Goal: Task Accomplishment & Management: Manage account settings

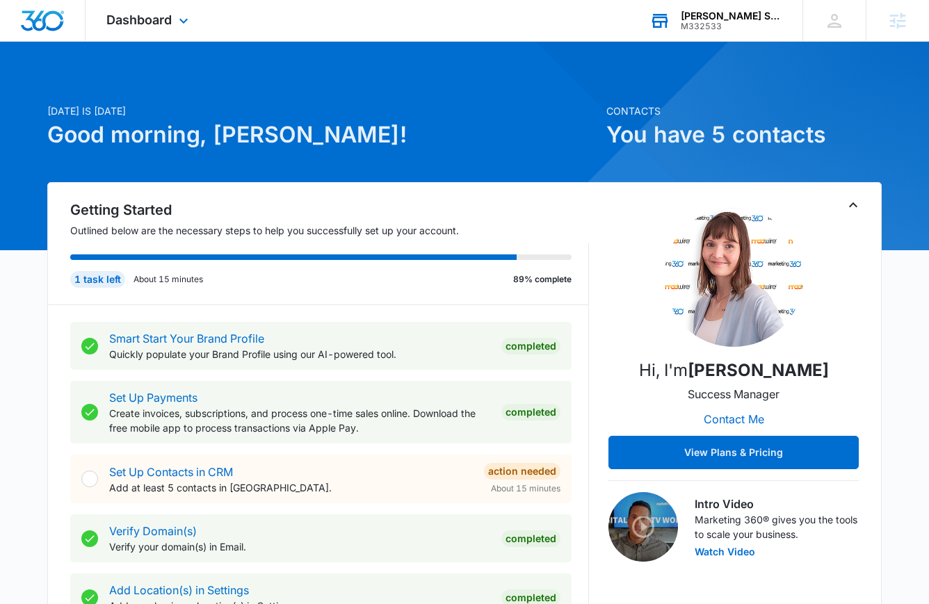
click at [722, 22] on div "M332533" at bounding box center [732, 27] width 102 height 10
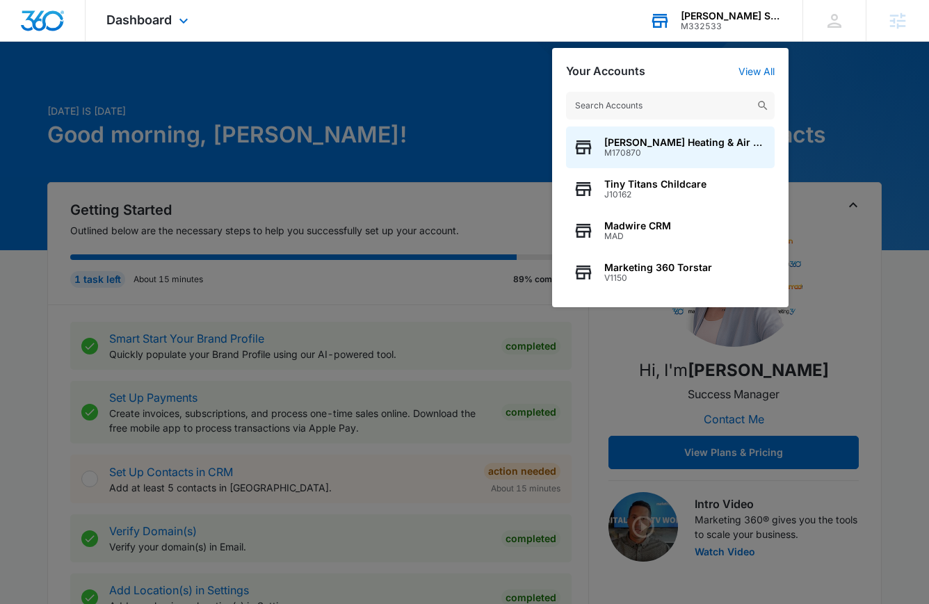
click at [654, 103] on input "text" at bounding box center [670, 106] width 209 height 28
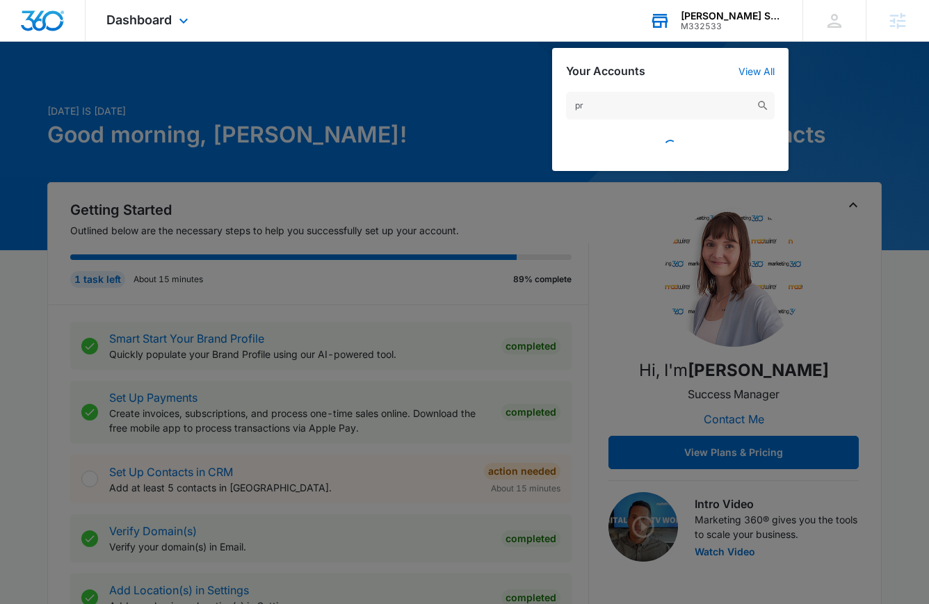
type input "p"
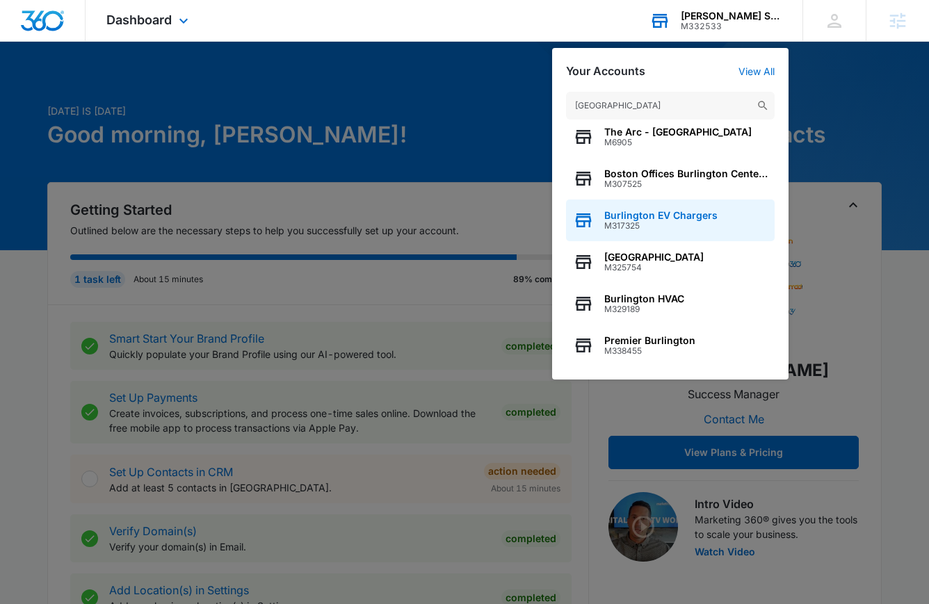
scroll to position [136, 0]
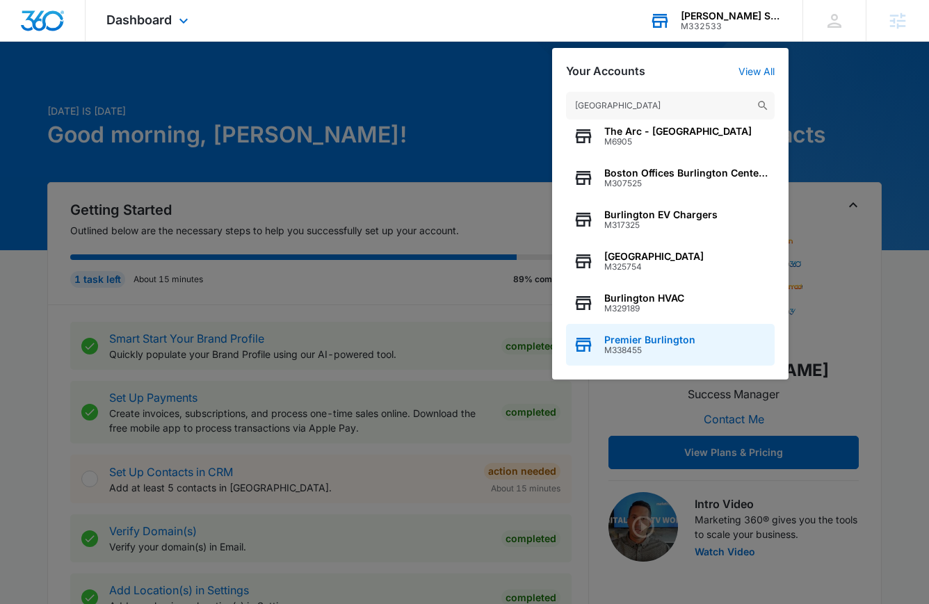
type input "Burlington"
click at [661, 341] on span "Premier Burlington" at bounding box center [649, 339] width 91 height 11
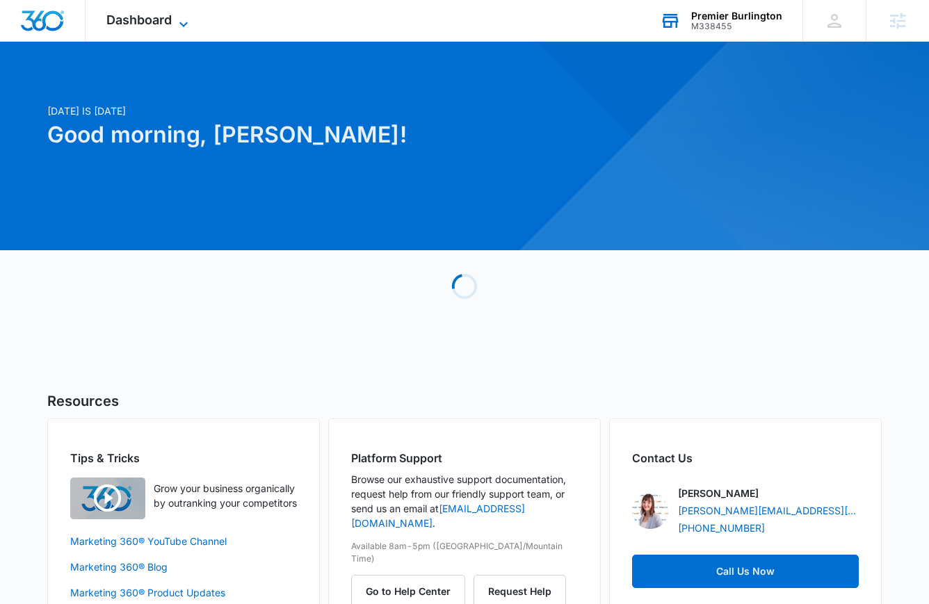
click at [152, 21] on span "Dashboard" at bounding box center [138, 20] width 65 height 15
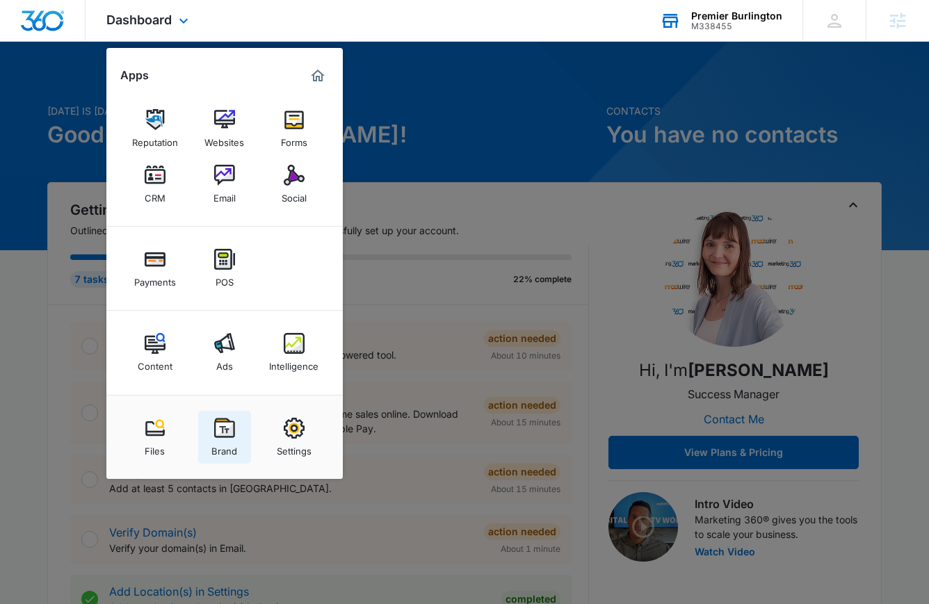
click at [223, 435] on img at bounding box center [224, 428] width 21 height 21
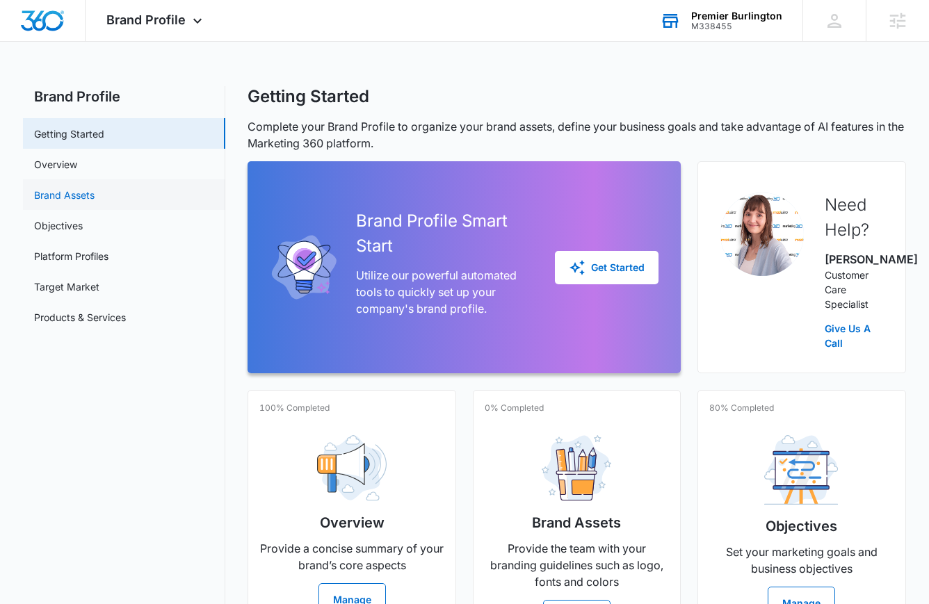
click at [94, 191] on link "Brand Assets" at bounding box center [64, 195] width 60 height 15
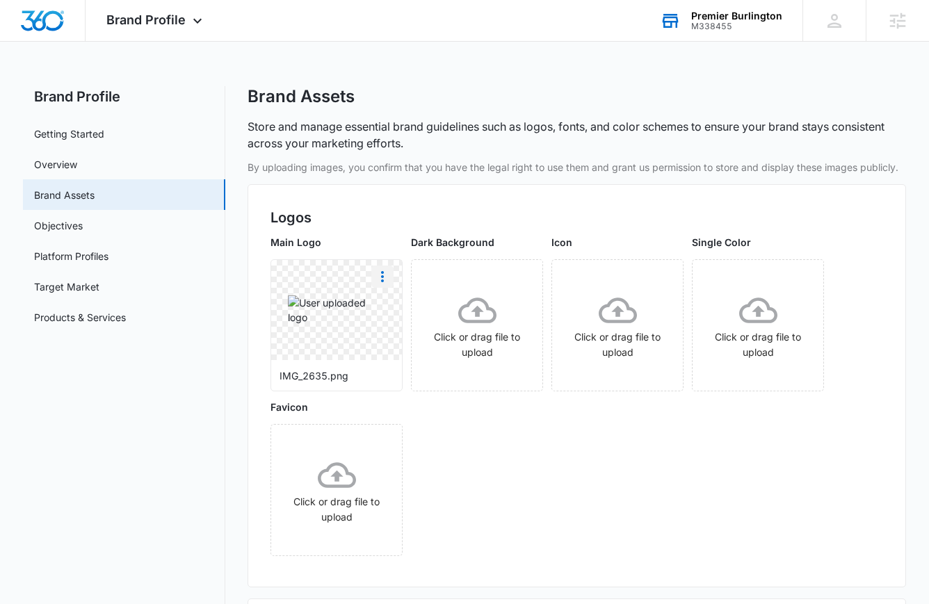
click at [382, 275] on icon "More" at bounding box center [382, 276] width 17 height 17
click at [412, 340] on div "Delete" at bounding box center [411, 337] width 45 height 10
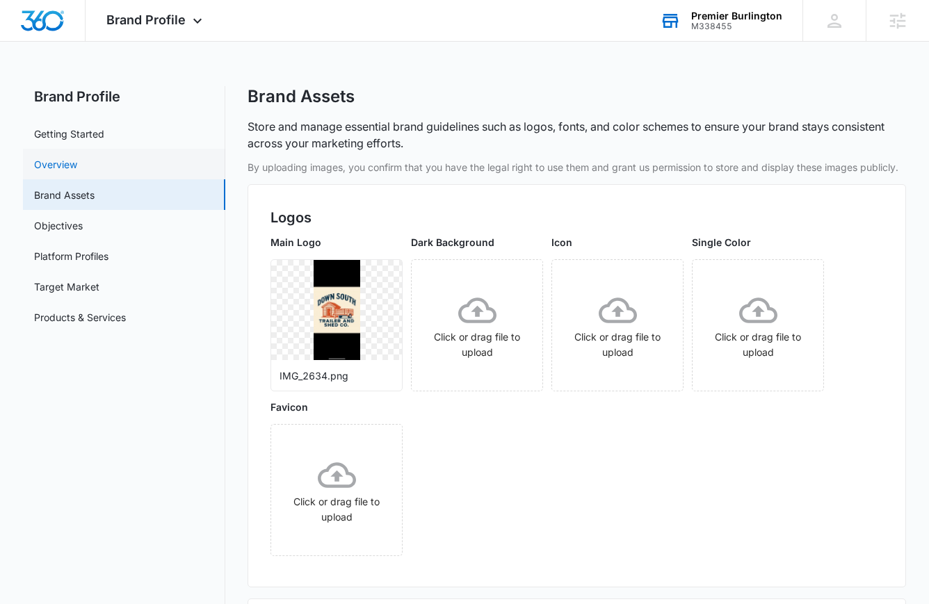
click at [63, 161] on link "Overview" at bounding box center [55, 164] width 43 height 15
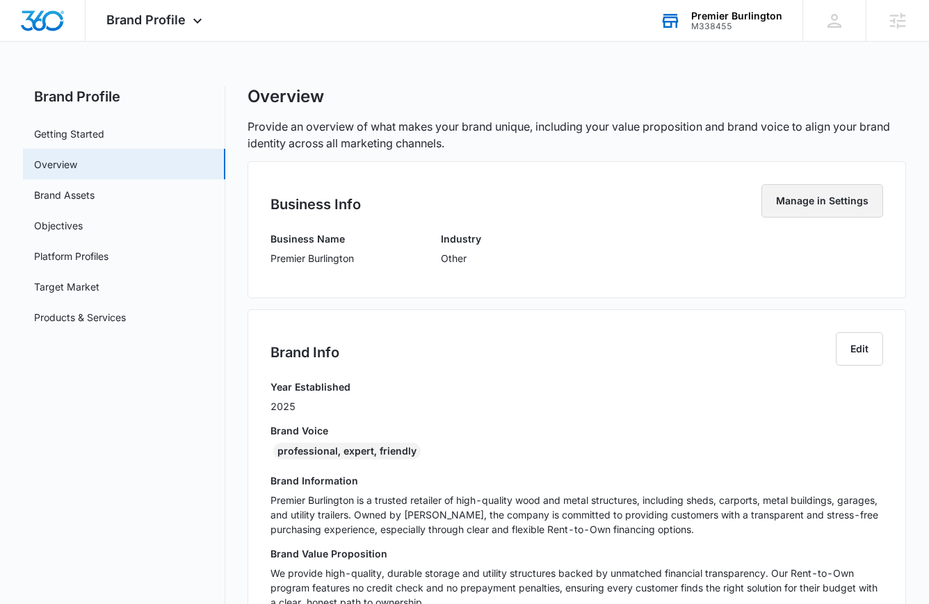
click at [868, 213] on button "Manage in Settings" at bounding box center [822, 200] width 122 height 33
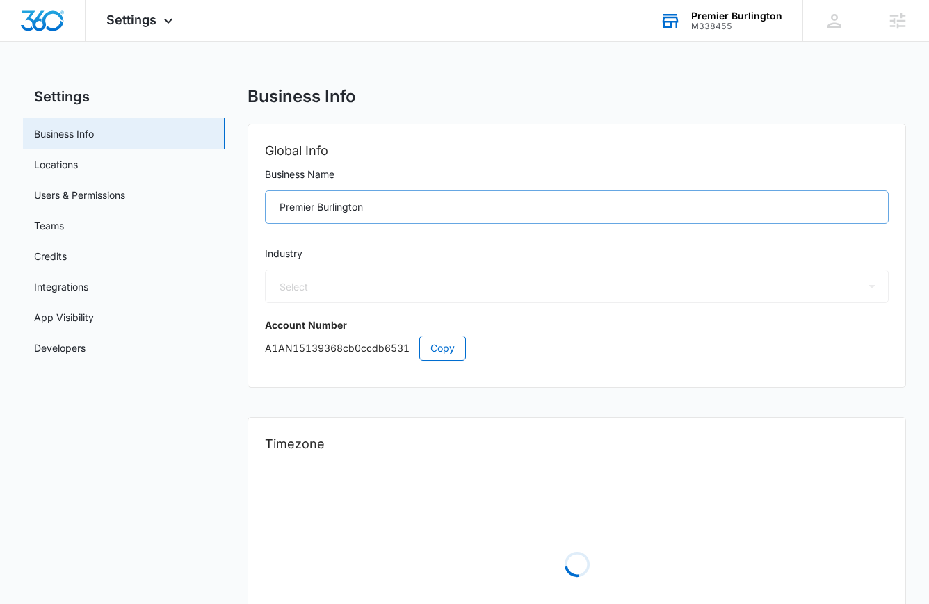
select select "52"
select select "US"
select select "America/New_York"
click at [344, 221] on input "Premier Burlington" at bounding box center [576, 207] width 623 height 33
drag, startPoint x: 403, startPoint y: 210, endPoint x: 263, endPoint y: 211, distance: 140.5
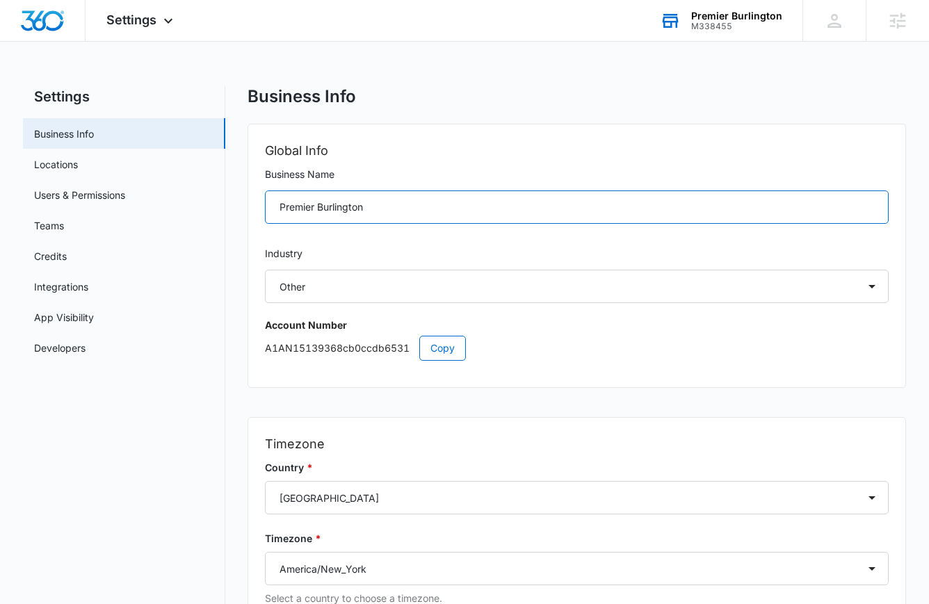
click at [263, 211] on div "Global Info Business Name Premier Burlington Industry Select Accounting / CPA A…" at bounding box center [576, 255] width 656 height 263
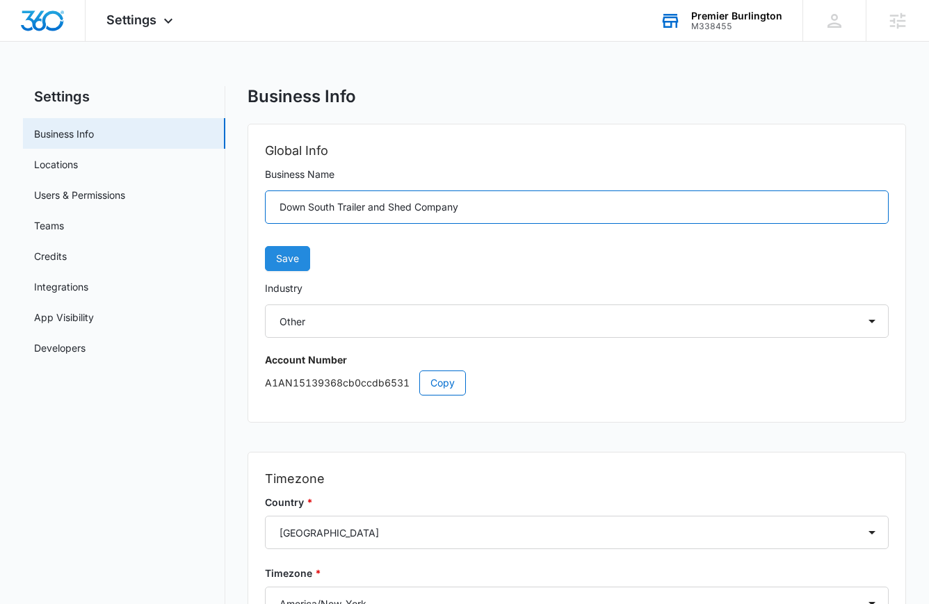
type input "Down South Trailer and Shed Company"
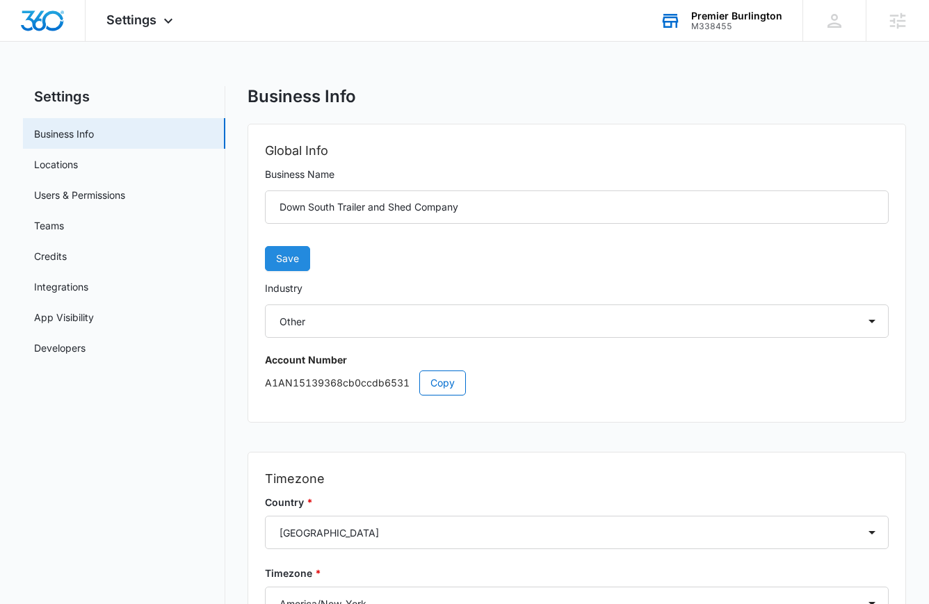
click at [300, 264] on button "Save" at bounding box center [287, 258] width 45 height 25
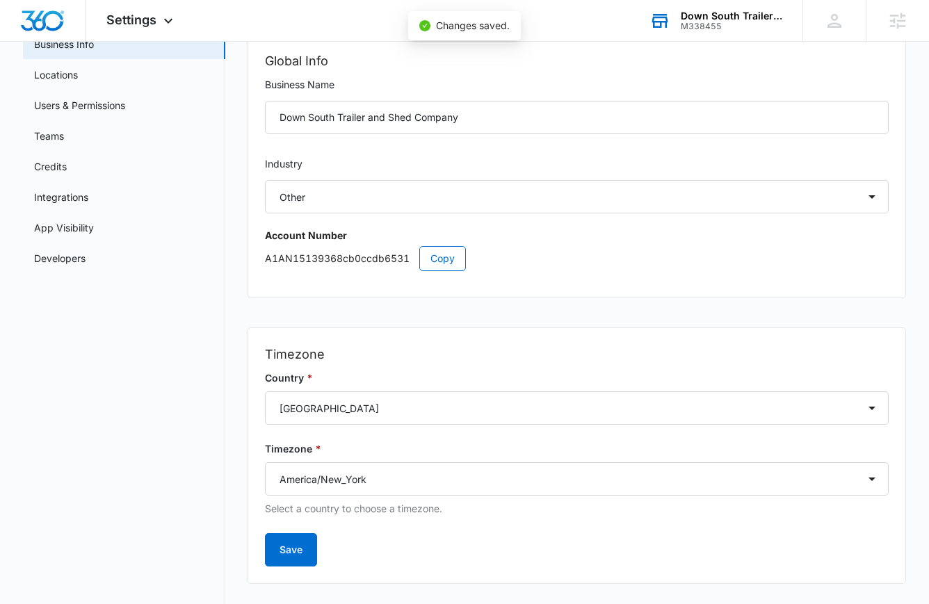
scroll to position [115, 0]
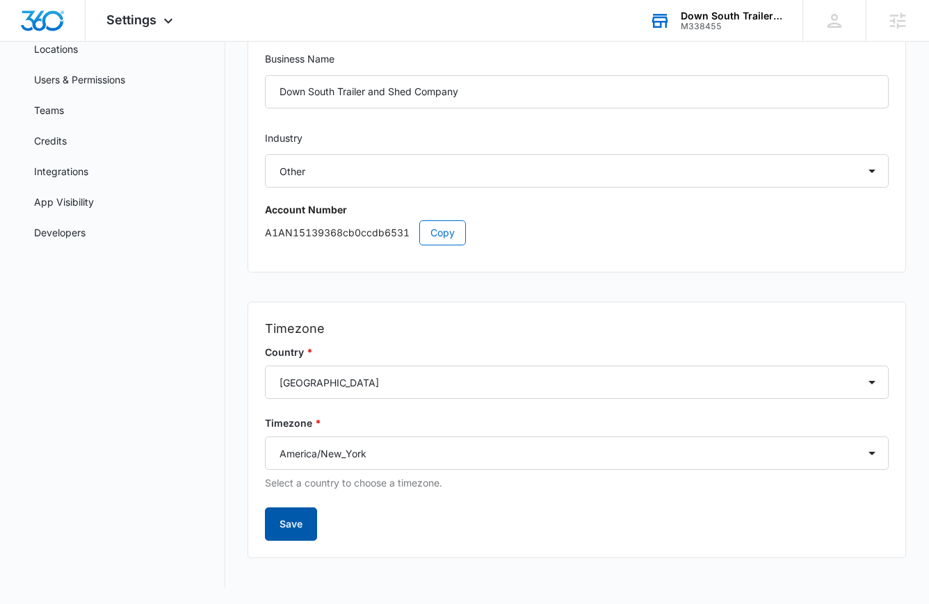
click at [290, 523] on button "Save" at bounding box center [291, 524] width 52 height 33
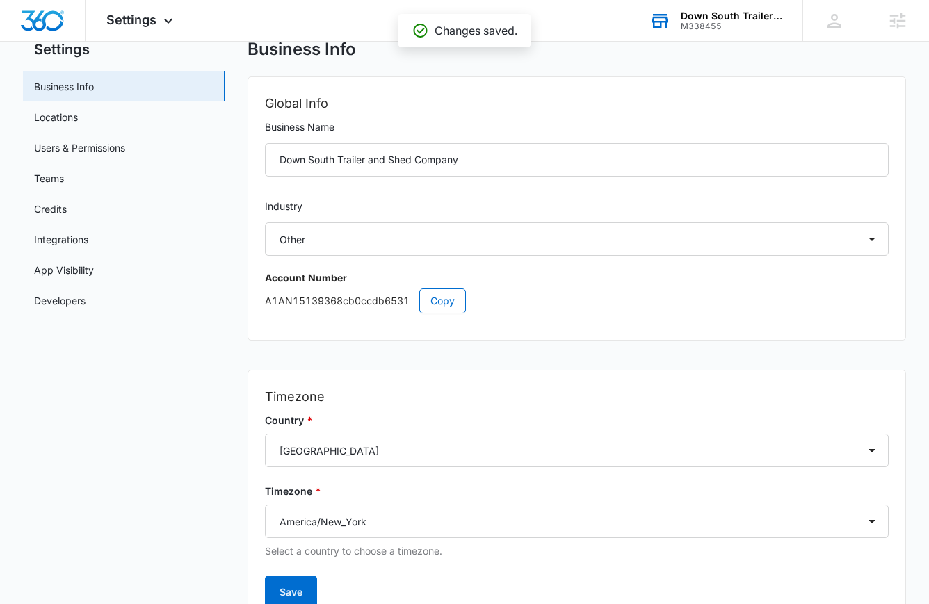
scroll to position [0, 0]
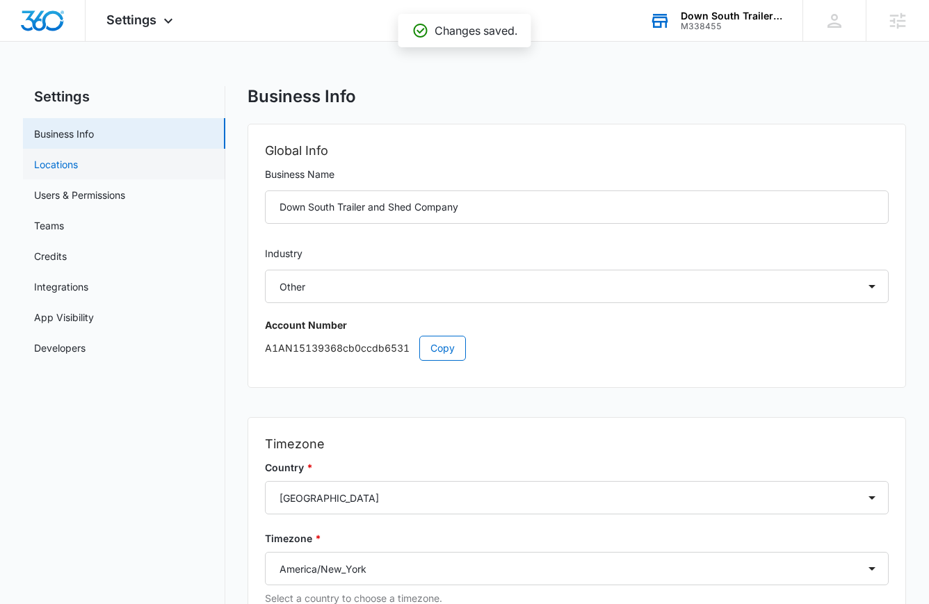
click at [78, 165] on link "Locations" at bounding box center [56, 164] width 44 height 15
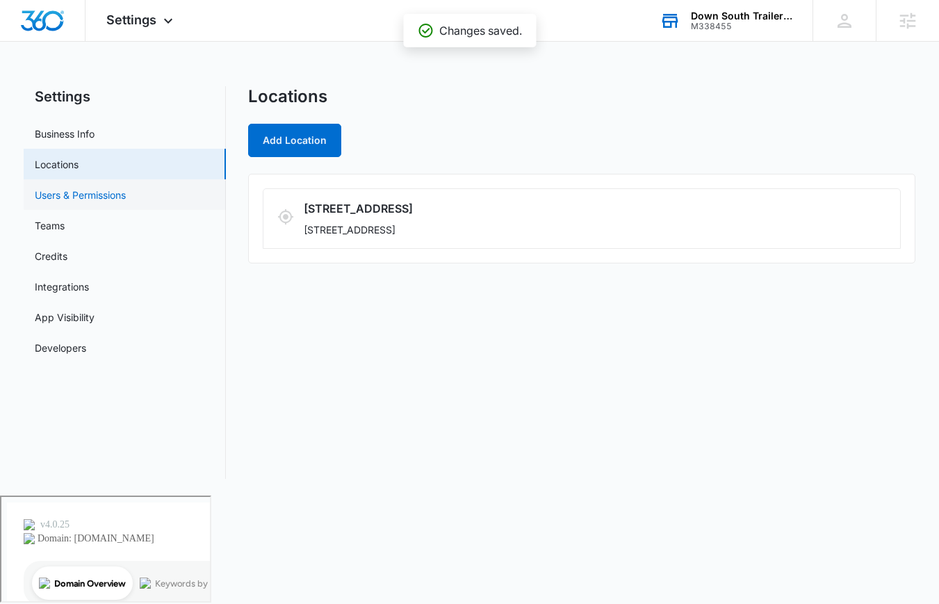
click at [83, 191] on link "Users & Permissions" at bounding box center [80, 195] width 91 height 15
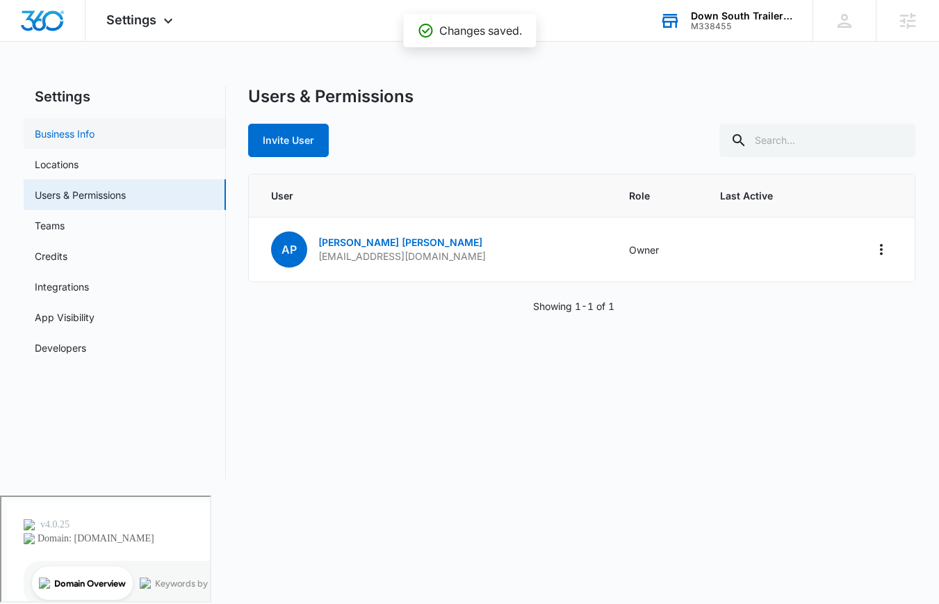
click at [81, 129] on link "Business Info" at bounding box center [65, 134] width 60 height 15
select select "52"
select select "US"
select select "America/New_York"
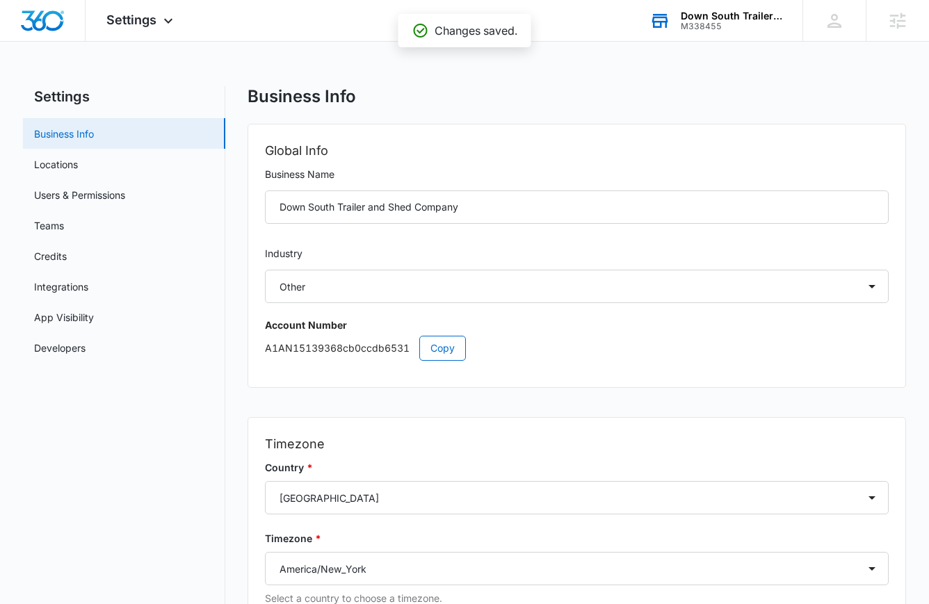
click at [88, 127] on link "Business Info" at bounding box center [64, 134] width 60 height 15
click at [64, 223] on link "Teams" at bounding box center [49, 225] width 30 height 15
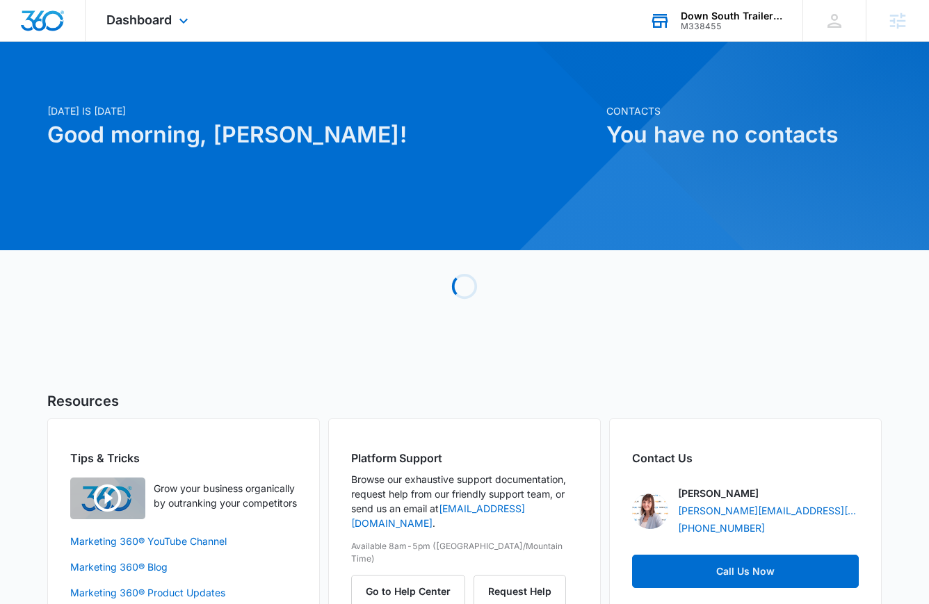
click at [748, 31] on div "M338455" at bounding box center [732, 27] width 102 height 10
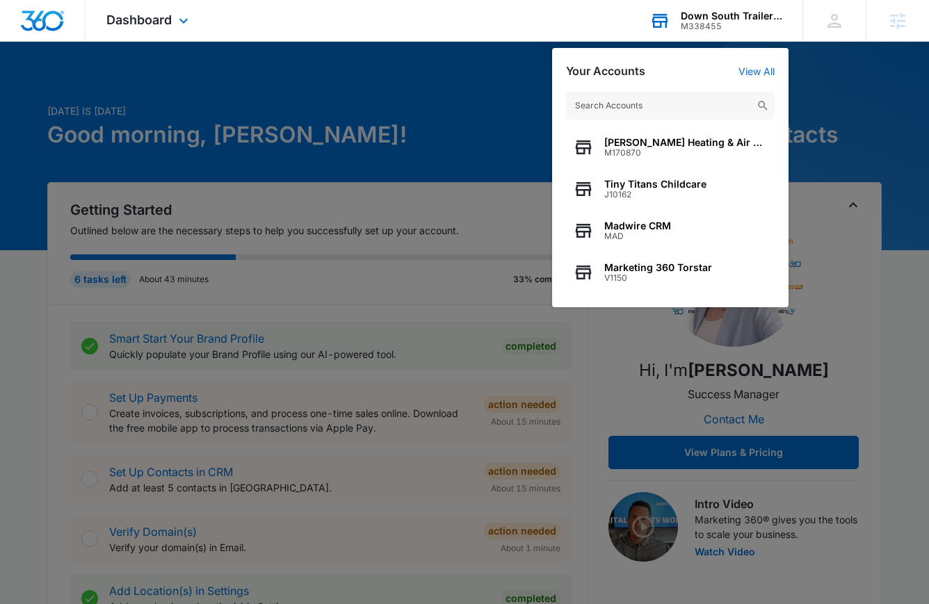
click at [669, 99] on input "text" at bounding box center [670, 106] width 209 height 28
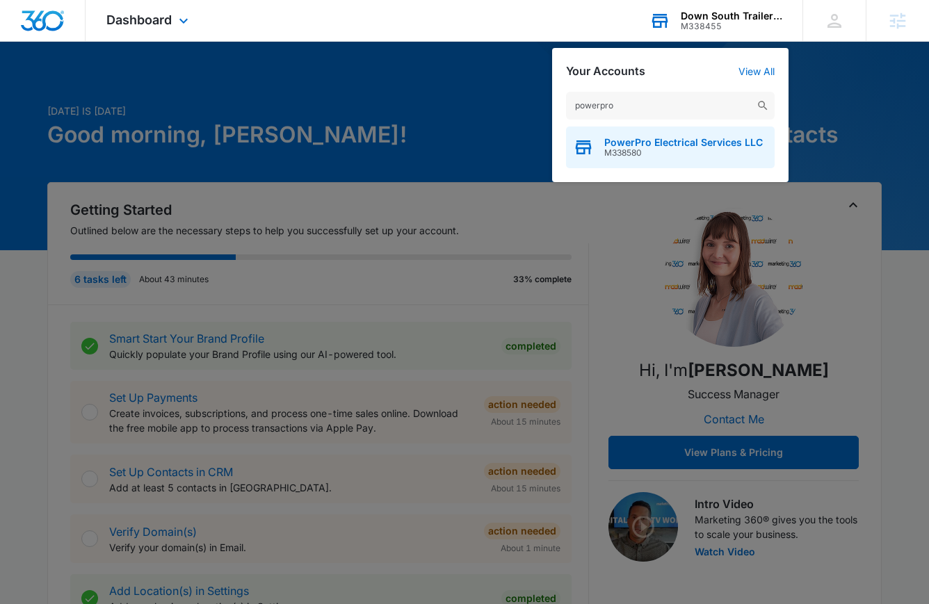
type input "powerpro"
click at [656, 150] on span "M338580" at bounding box center [683, 153] width 159 height 10
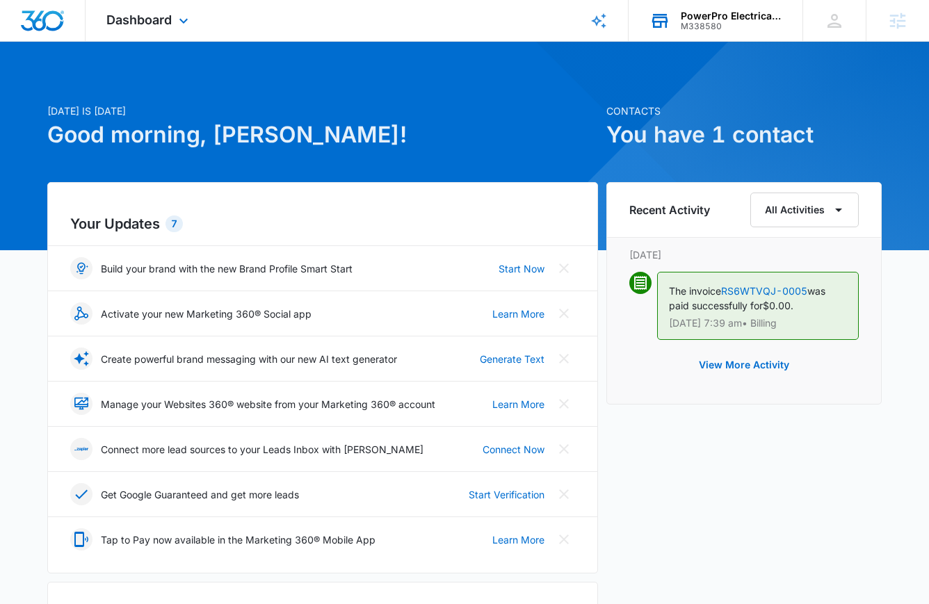
click at [165, 26] on span "Dashboard" at bounding box center [138, 20] width 65 height 15
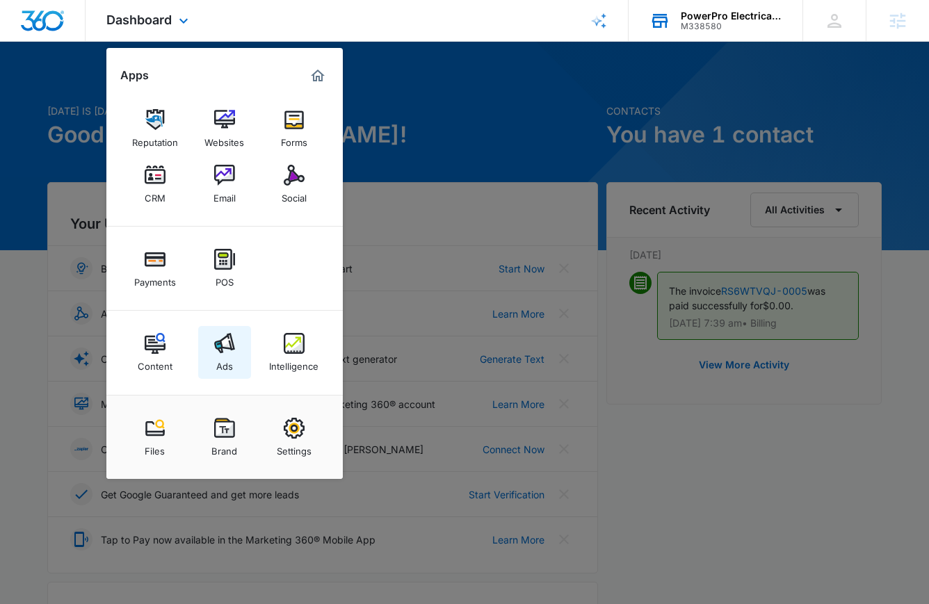
click at [217, 353] on img at bounding box center [224, 343] width 21 height 21
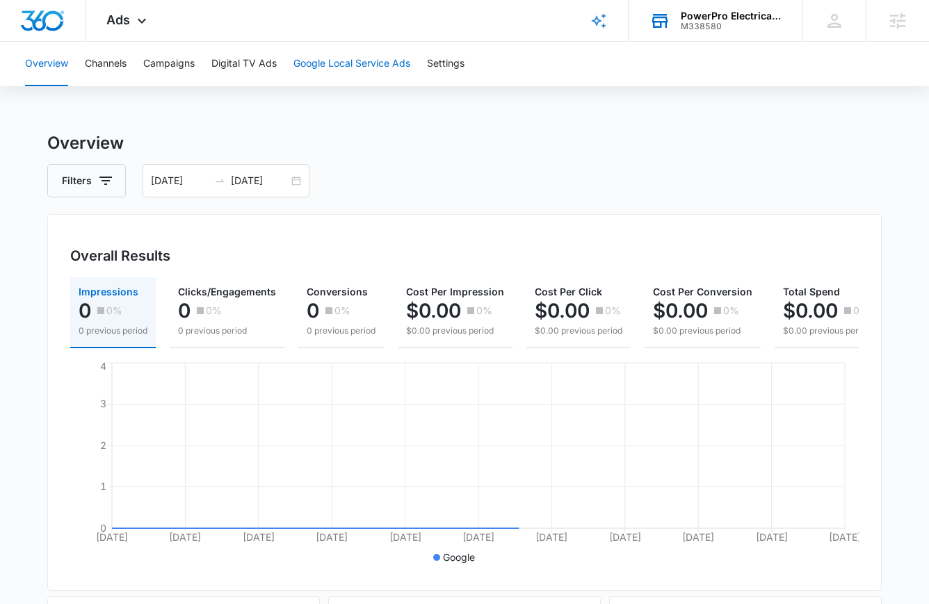
click at [353, 63] on button "Google Local Service Ads" at bounding box center [351, 64] width 117 height 45
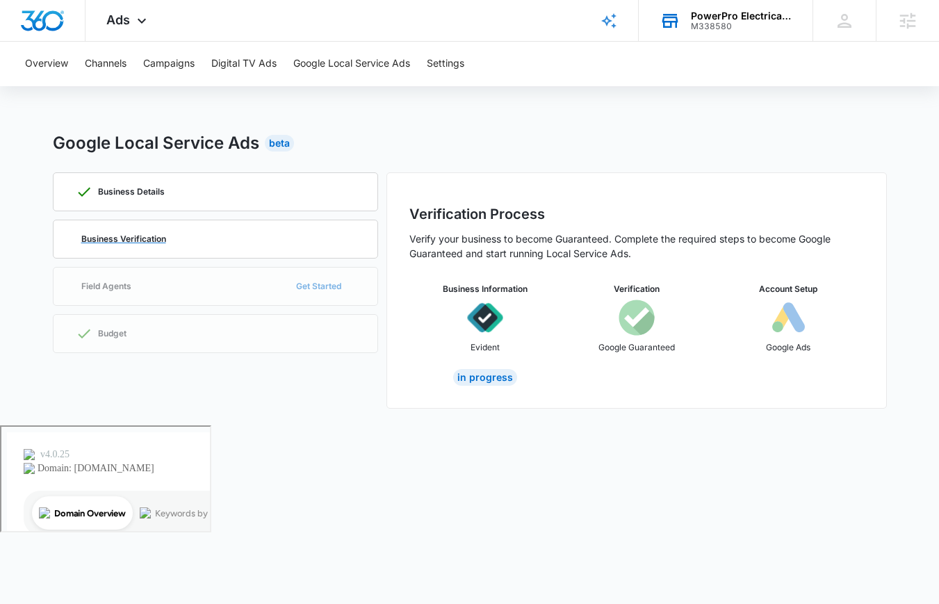
click at [208, 232] on div "Business Verification" at bounding box center [216, 239] width 280 height 38
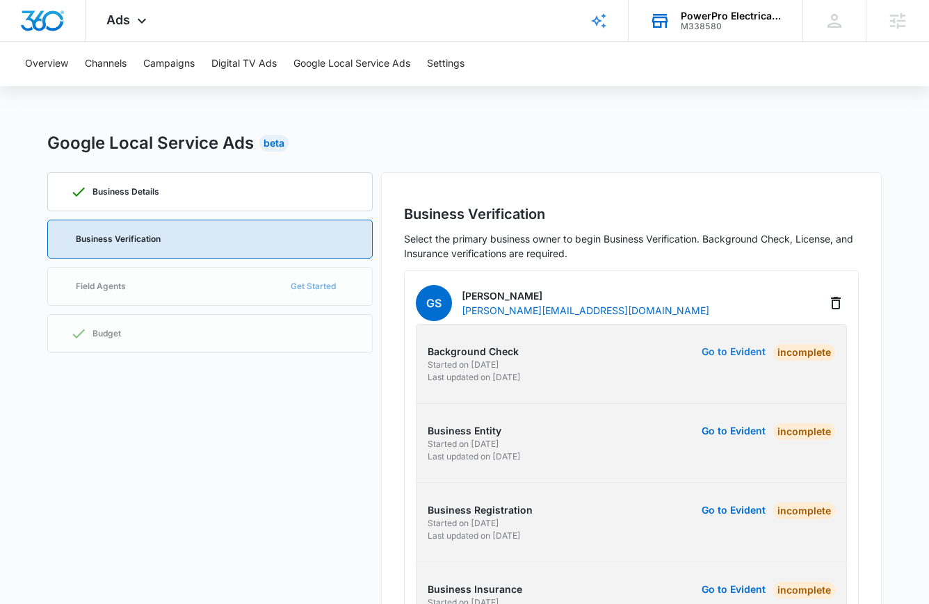
click at [740, 349] on button "Go to Evident" at bounding box center [734, 352] width 64 height 10
click at [134, 24] on icon at bounding box center [142, 24] width 17 height 17
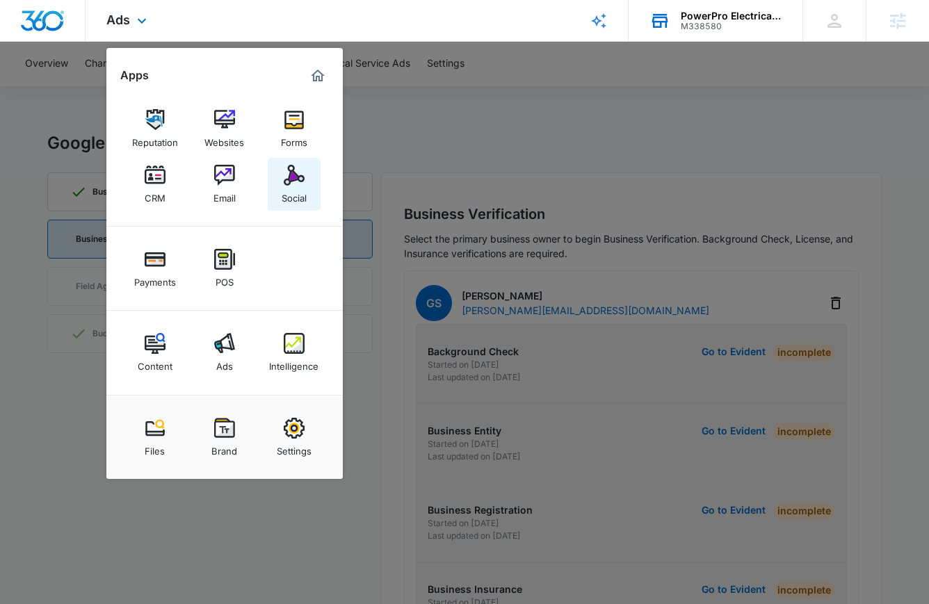
click at [302, 193] on div "Social" at bounding box center [294, 195] width 25 height 18
